Goal: Transaction & Acquisition: Download file/media

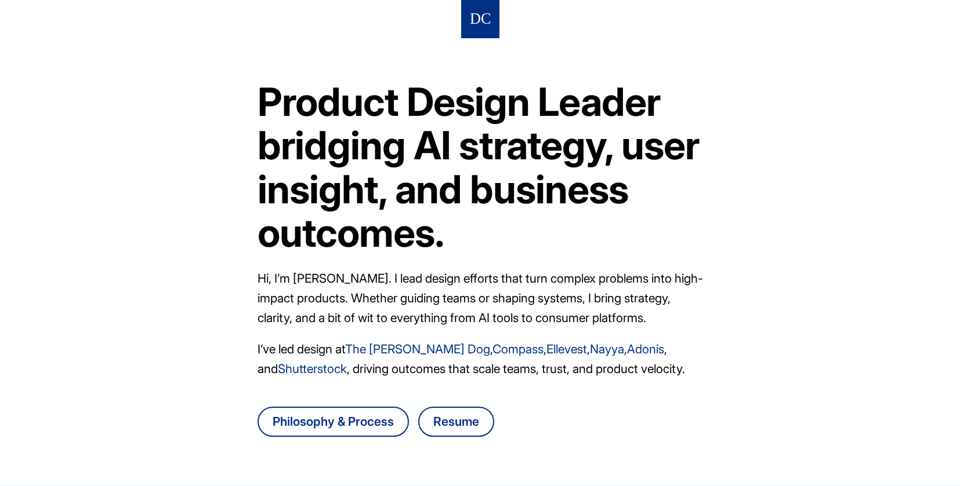
scroll to position [163, 0]
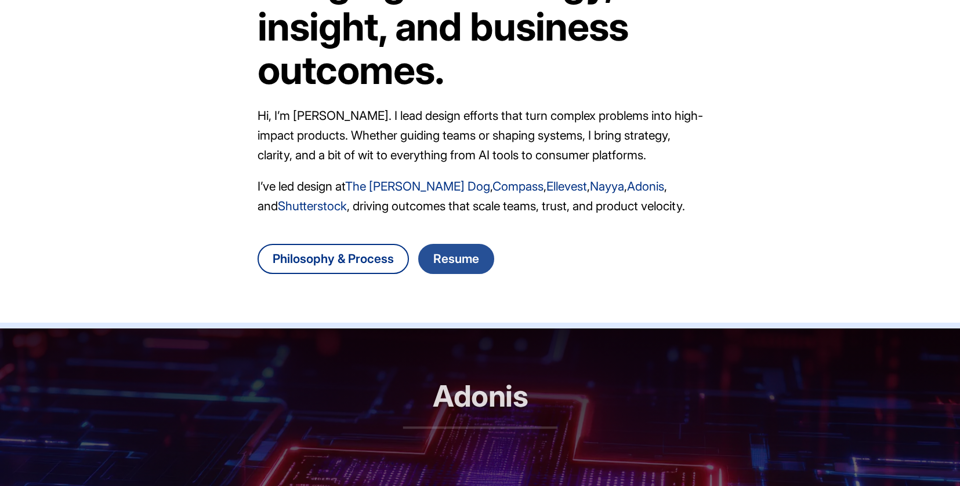
click at [456, 266] on link "Resume" at bounding box center [456, 259] width 76 height 30
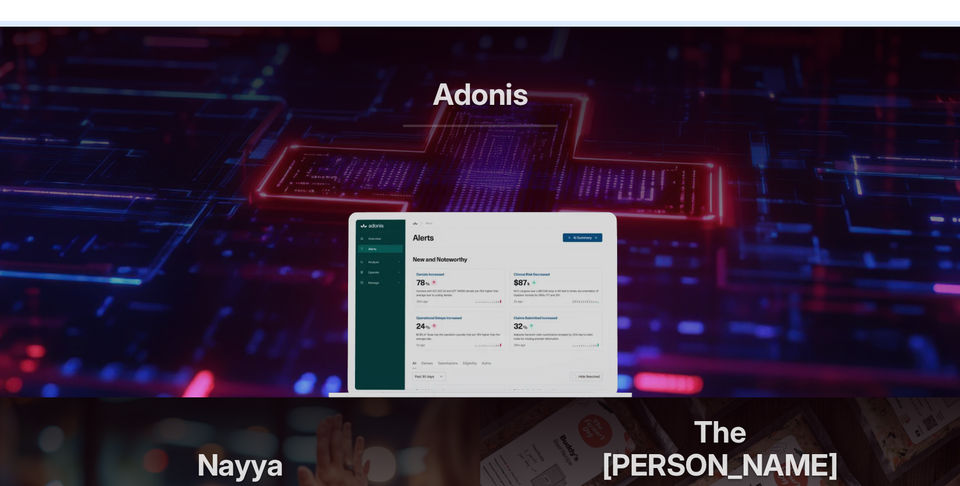
scroll to position [920, 0]
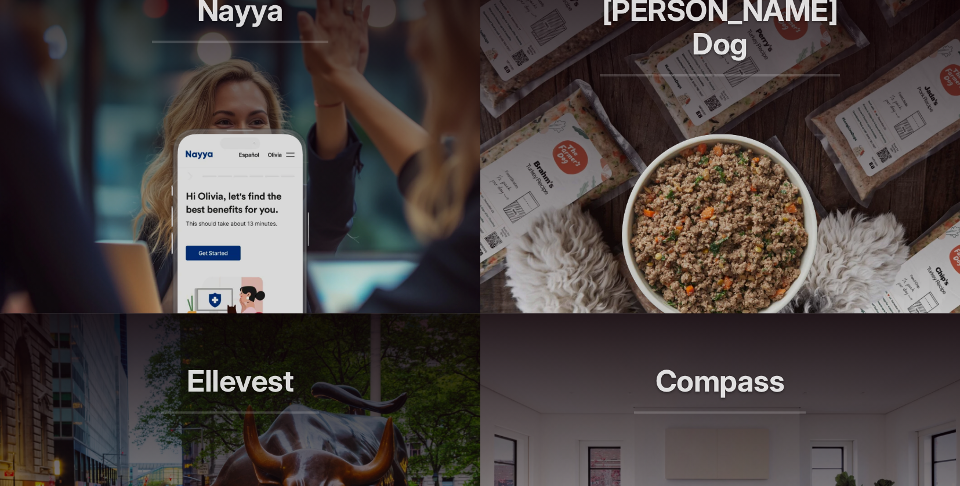
click at [272, 43] on h2 "Nayya" at bounding box center [240, 18] width 176 height 49
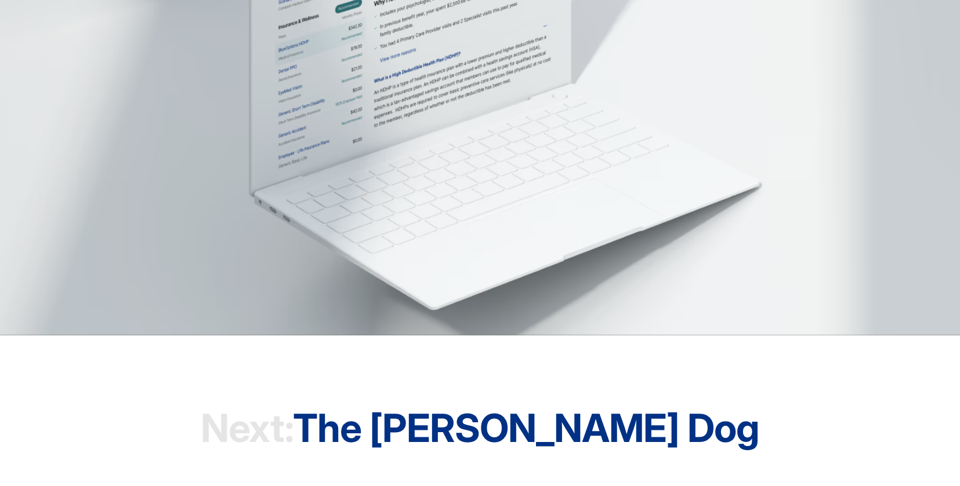
scroll to position [3574, 0]
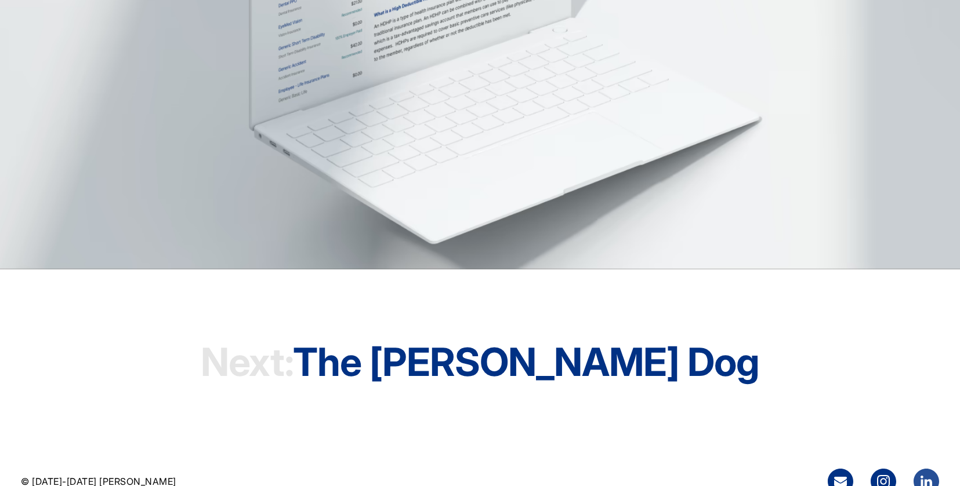
click at [935, 469] on icon at bounding box center [926, 482] width 26 height 26
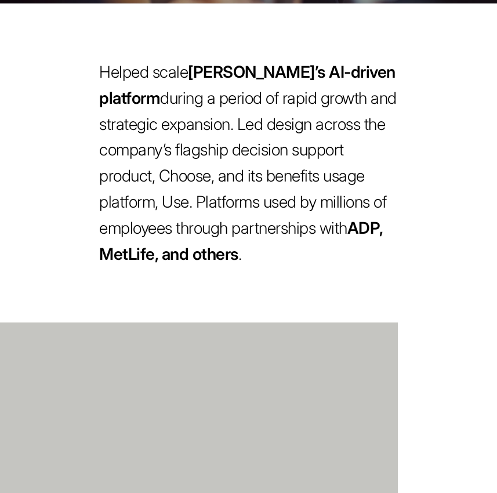
scroll to position [558, 0]
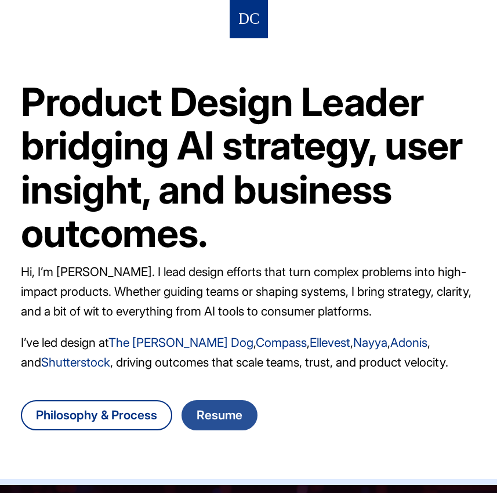
click at [236, 421] on link "Resume" at bounding box center [219, 415] width 76 height 30
